Goal: Task Accomplishment & Management: Use online tool/utility

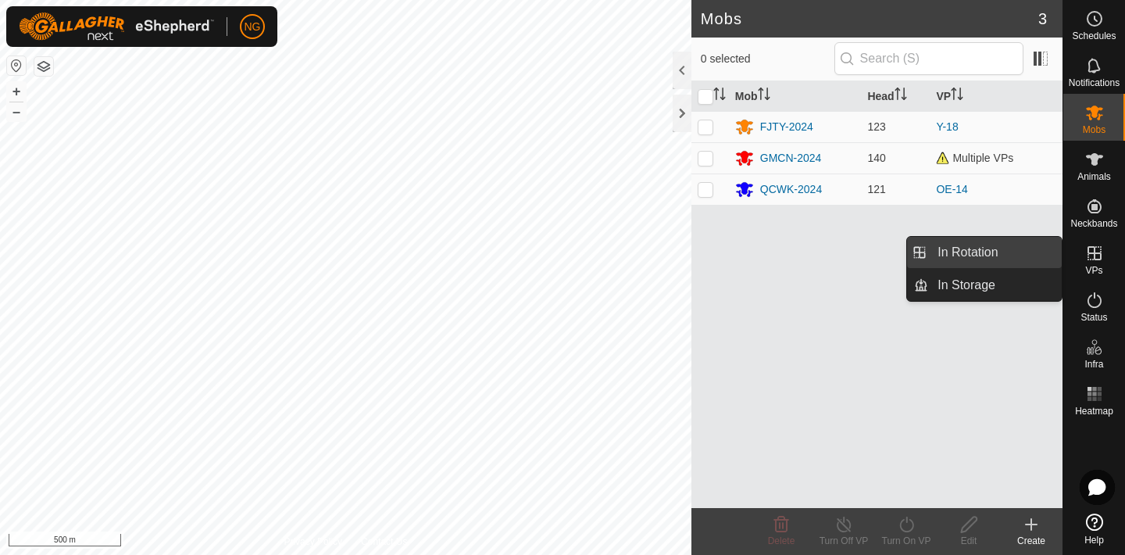
click at [1015, 249] on link "In Rotation" at bounding box center [995, 252] width 134 height 31
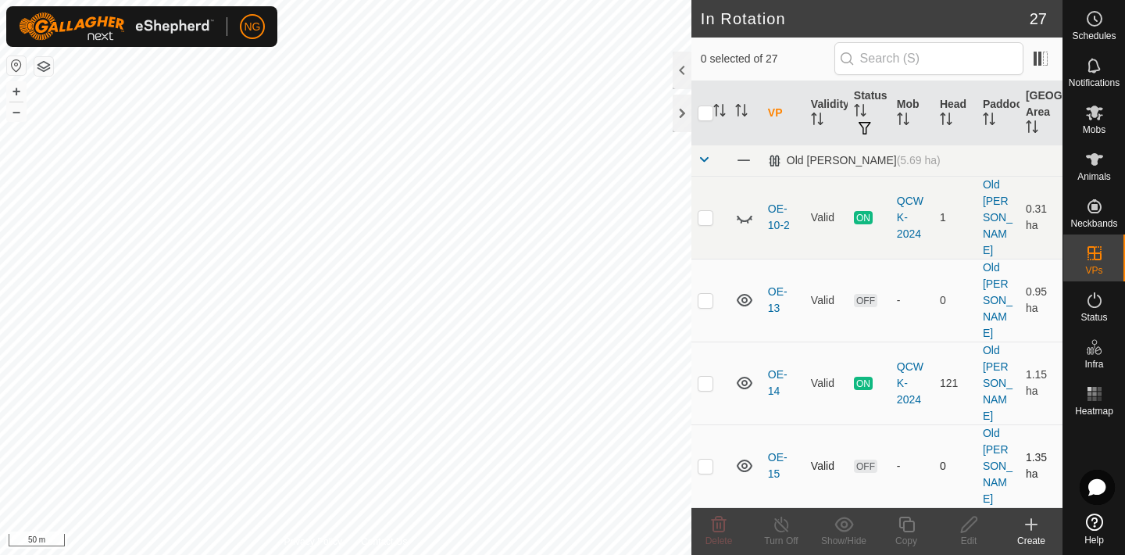
click at [705, 459] on p-checkbox at bounding box center [705, 465] width 16 height 12
checkbox input "true"
click at [961, 524] on icon at bounding box center [969, 524] width 20 height 19
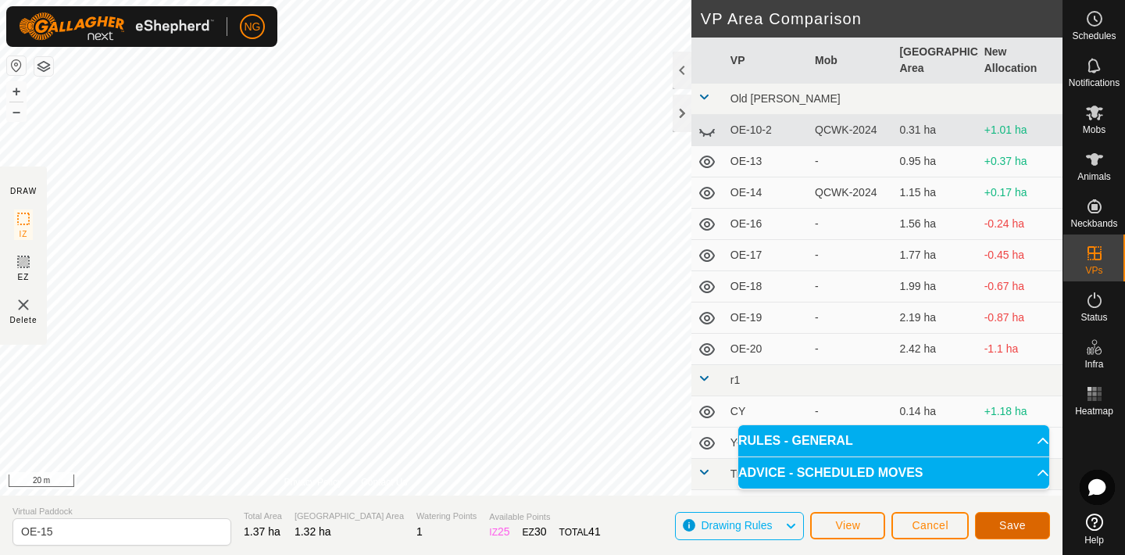
click at [1004, 522] on span "Save" at bounding box center [1012, 525] width 27 height 12
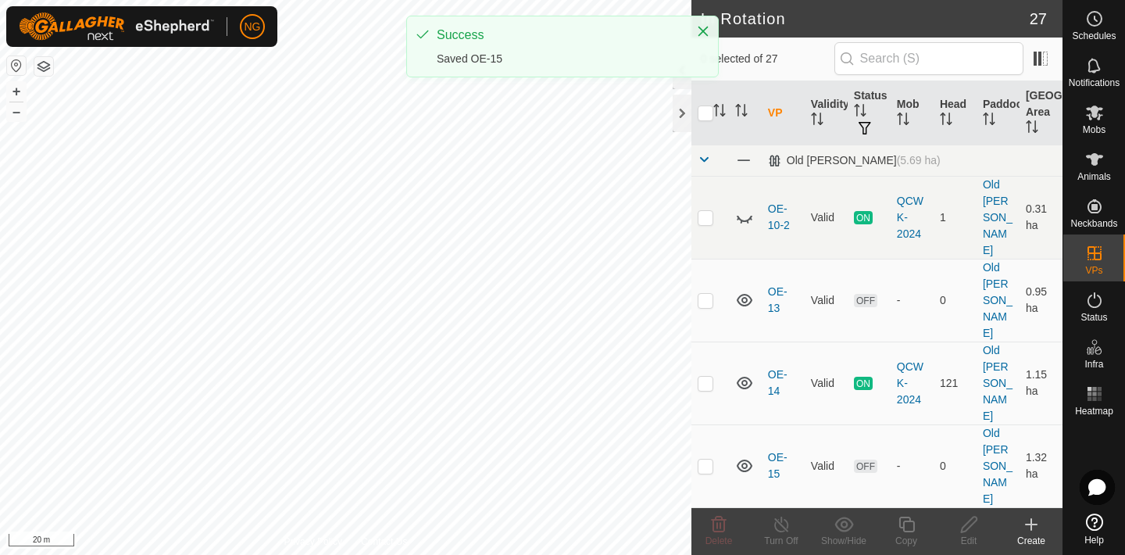
click at [705, 542] on p-checkbox at bounding box center [705, 548] width 16 height 12
checkbox input "true"
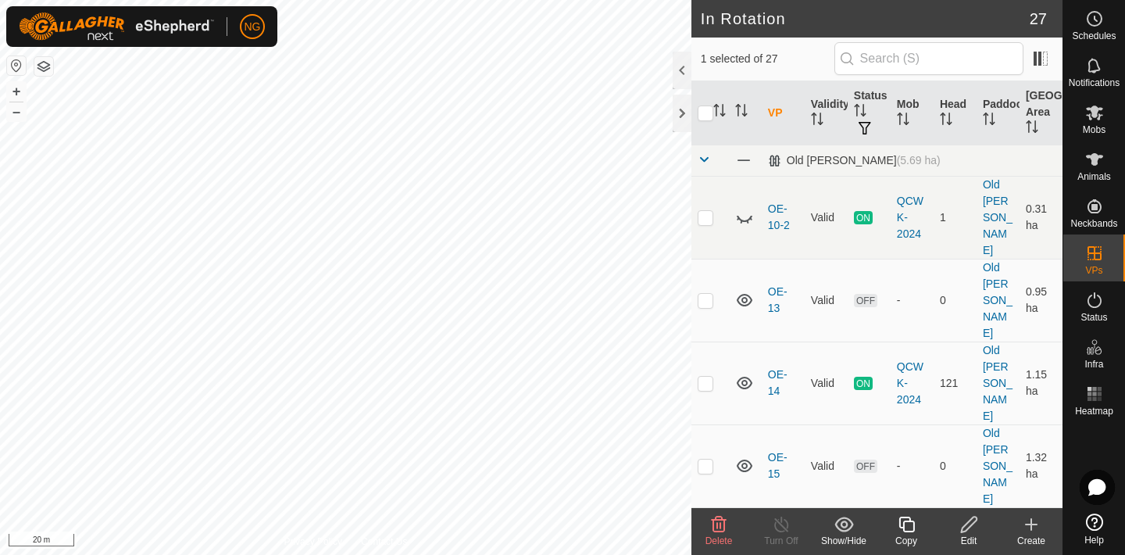
click at [964, 525] on icon at bounding box center [969, 524] width 16 height 16
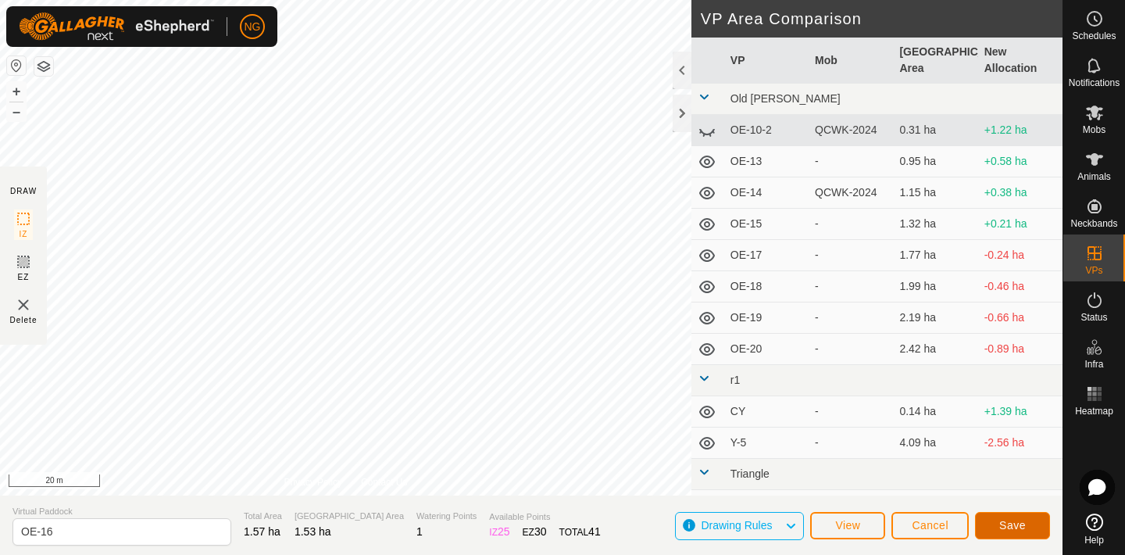
click at [1001, 516] on button "Save" at bounding box center [1012, 525] width 75 height 27
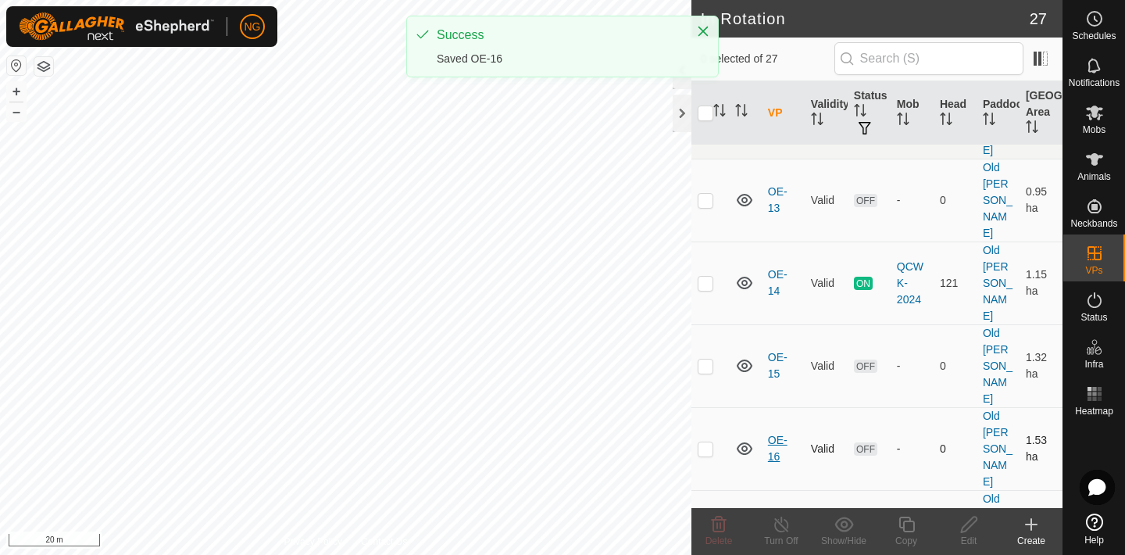
scroll to position [112, 0]
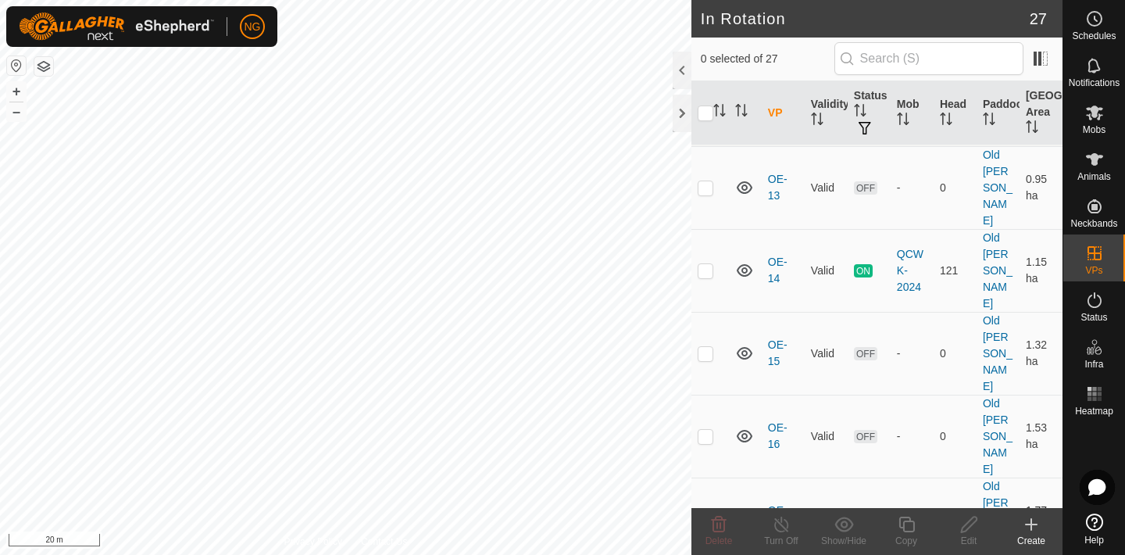
click at [705, 512] on p-checkbox at bounding box center [705, 518] width 16 height 12
checkbox input "true"
click at [966, 529] on icon at bounding box center [969, 524] width 16 height 16
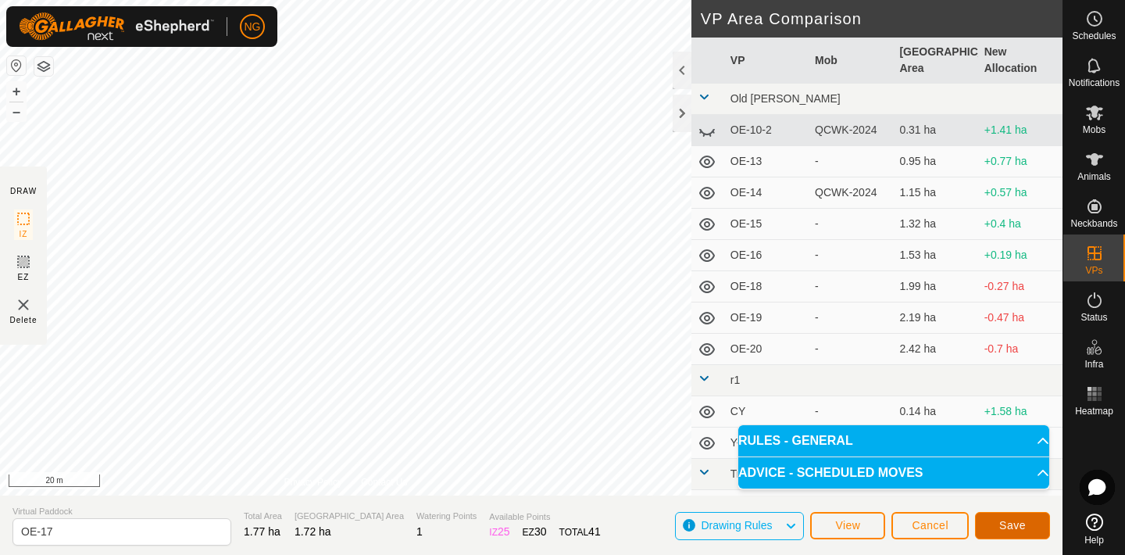
click at [1004, 524] on span "Save" at bounding box center [1012, 525] width 27 height 12
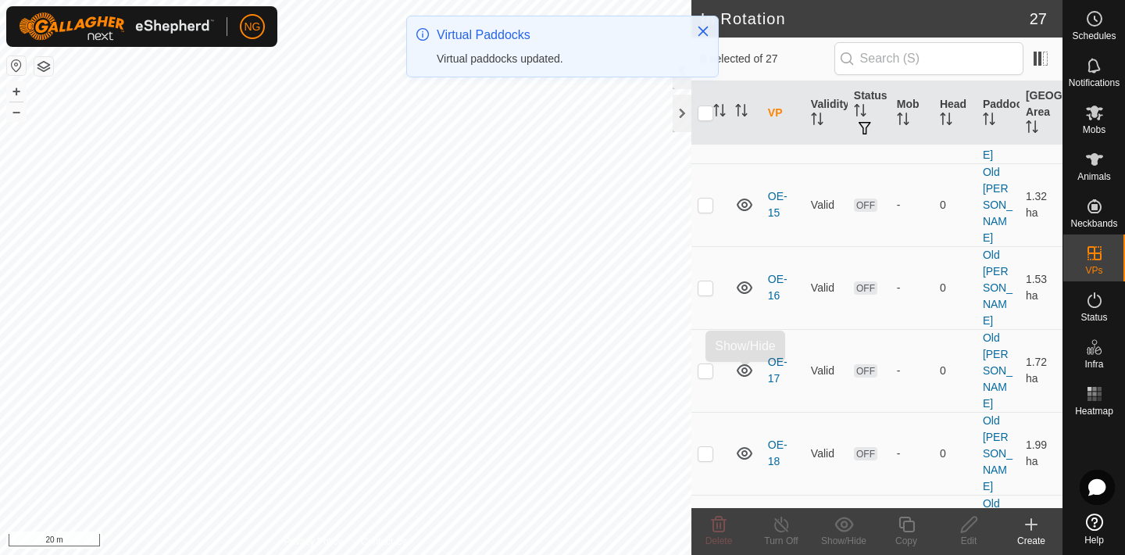
scroll to position [260, 0]
click at [704, 448] on p-checkbox at bounding box center [705, 454] width 16 height 12
checkbox input "true"
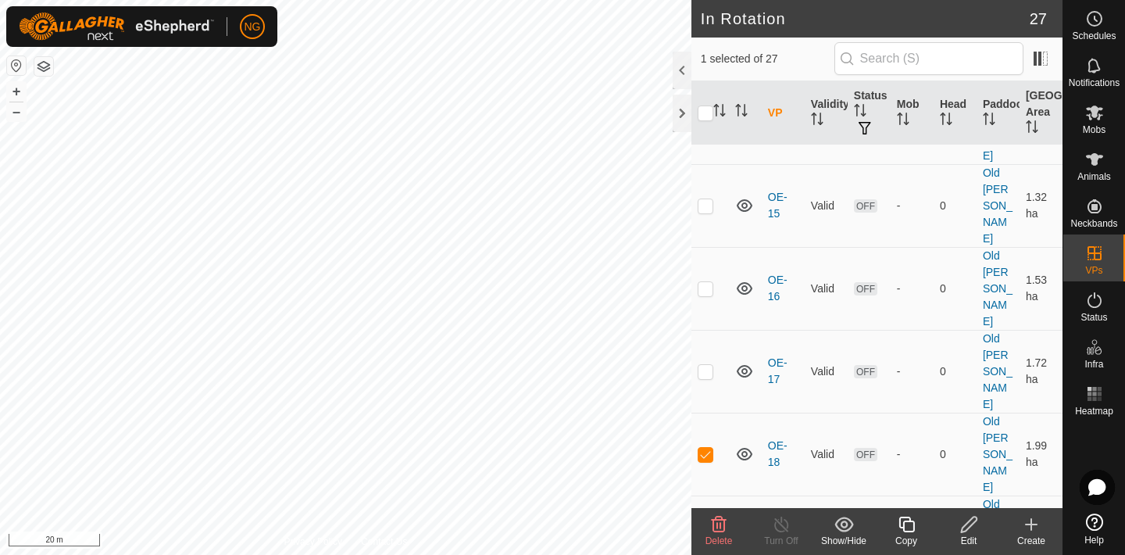
click at [965, 531] on icon at bounding box center [969, 524] width 20 height 19
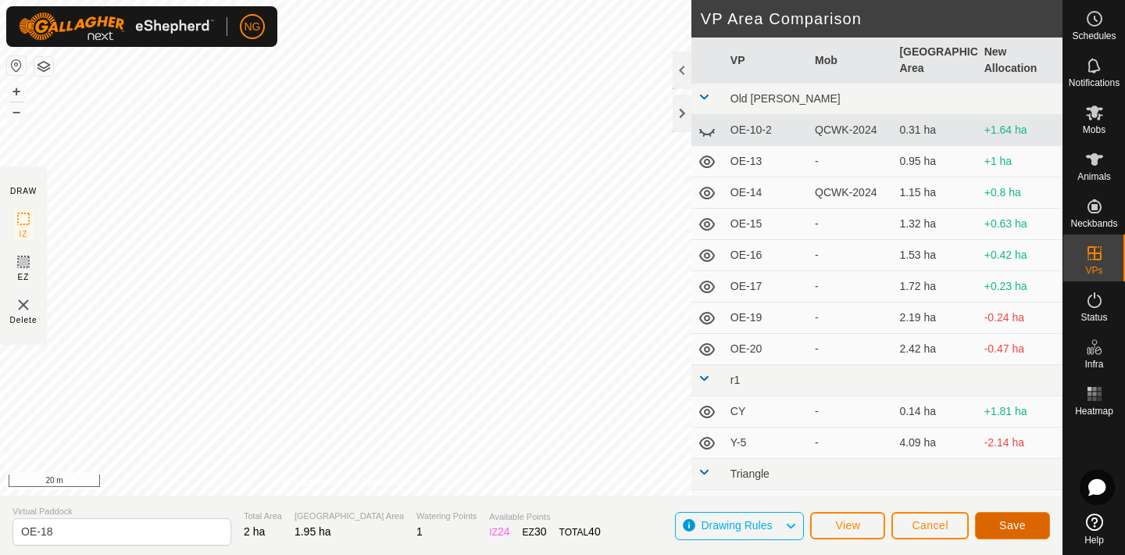
click at [1005, 519] on span "Save" at bounding box center [1012, 525] width 27 height 12
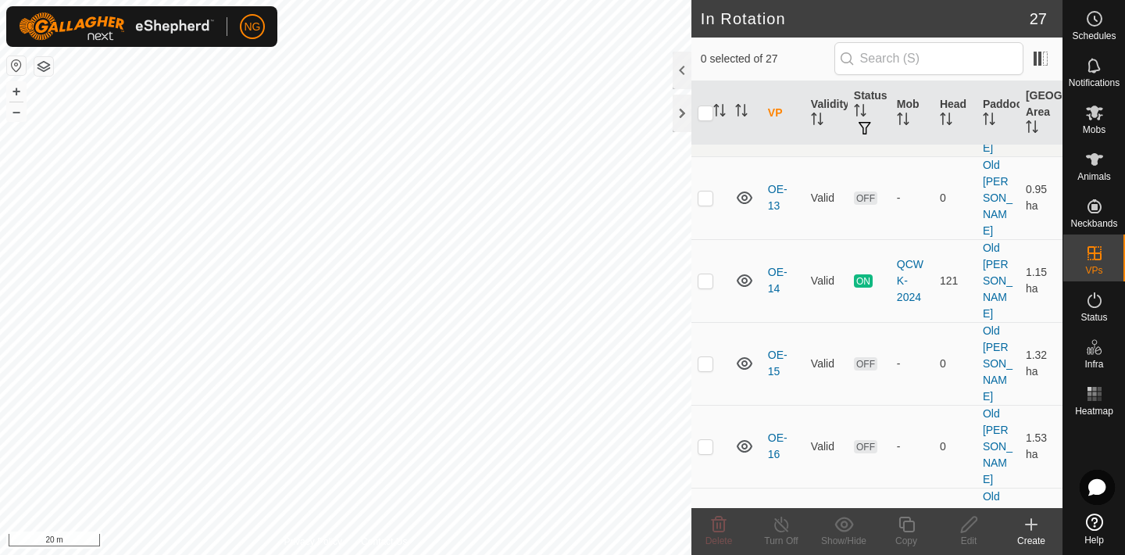
scroll to position [118, 0]
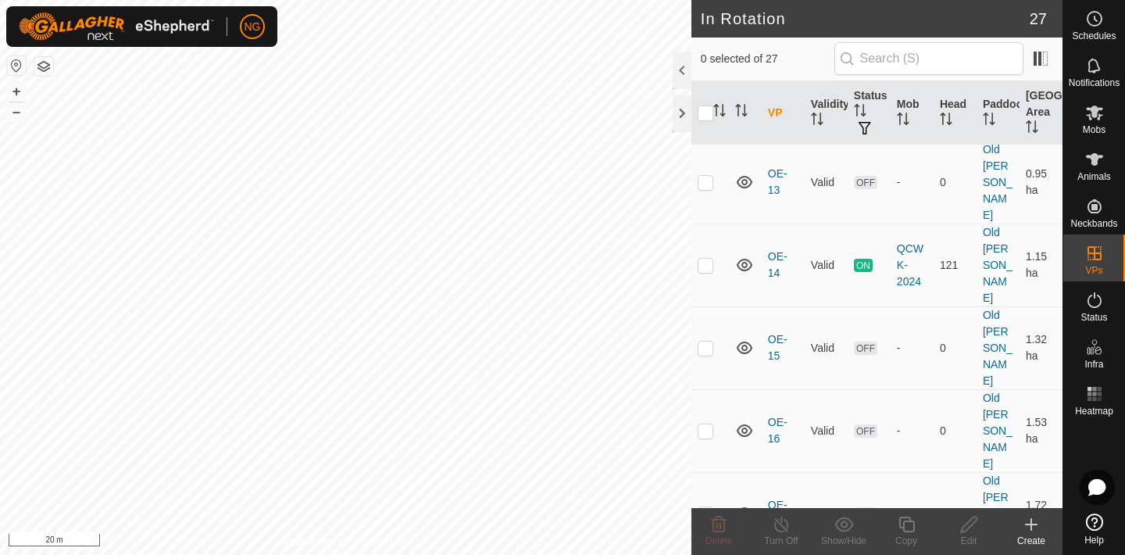
checkbox input "true"
click at [965, 527] on icon at bounding box center [969, 524] width 20 height 19
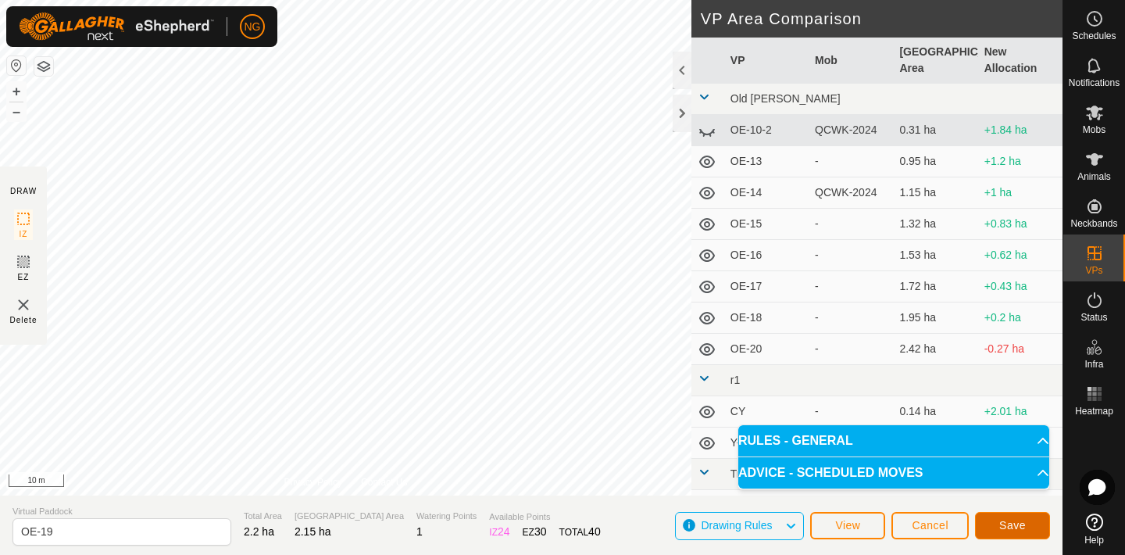
click at [1006, 523] on span "Save" at bounding box center [1012, 525] width 27 height 12
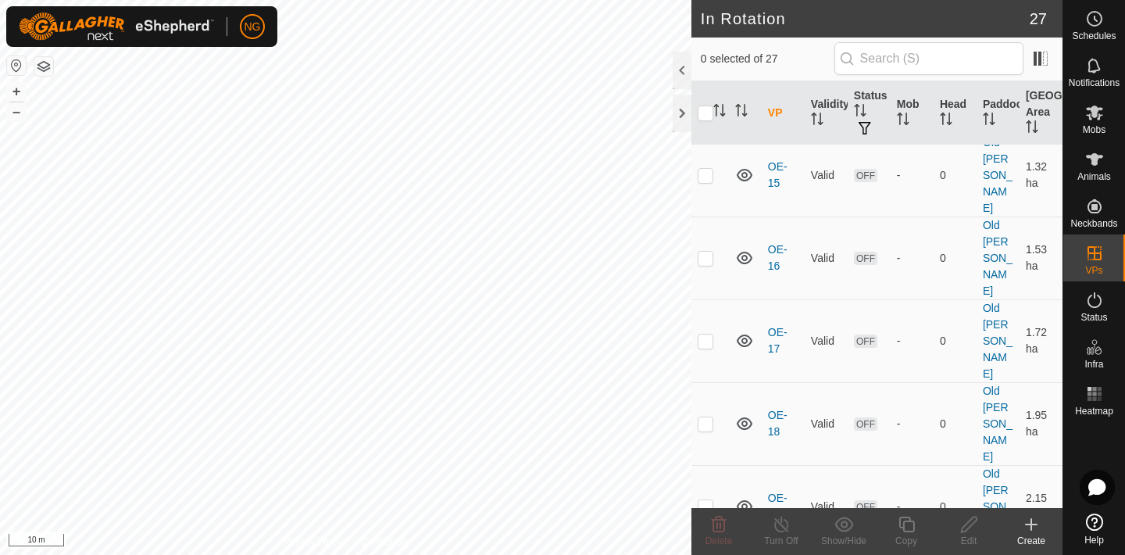
scroll to position [291, 0]
checkbox input "true"
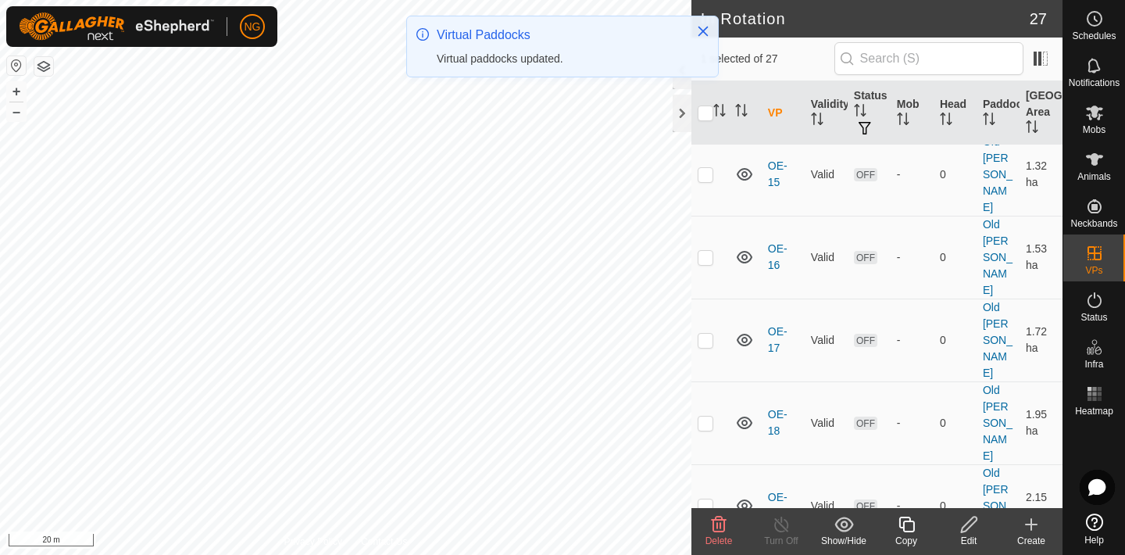
click at [969, 523] on icon at bounding box center [969, 524] width 20 height 19
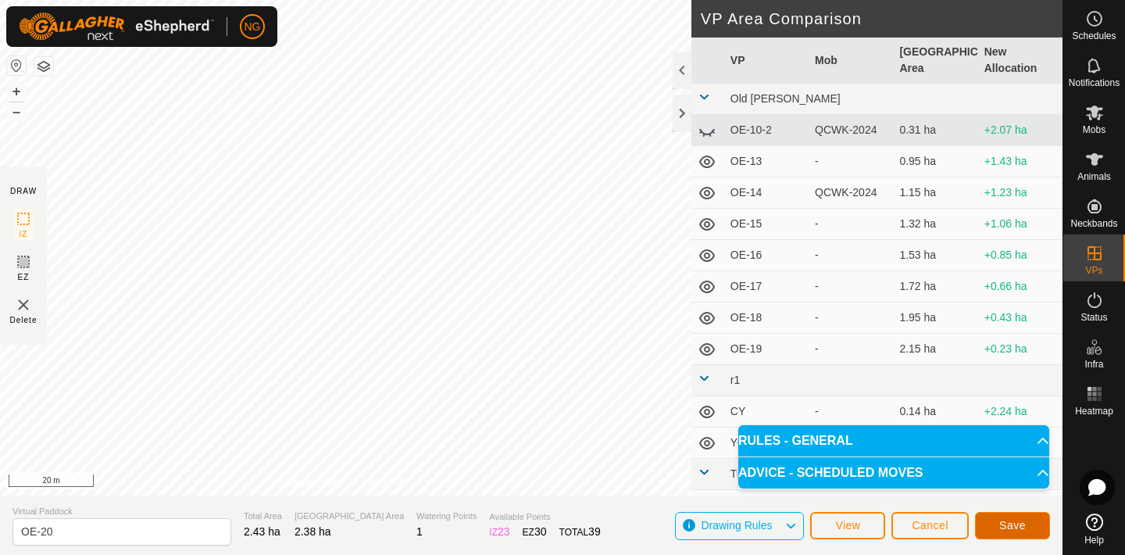
click at [986, 523] on button "Save" at bounding box center [1012, 525] width 75 height 27
